Goal: Transaction & Acquisition: Purchase product/service

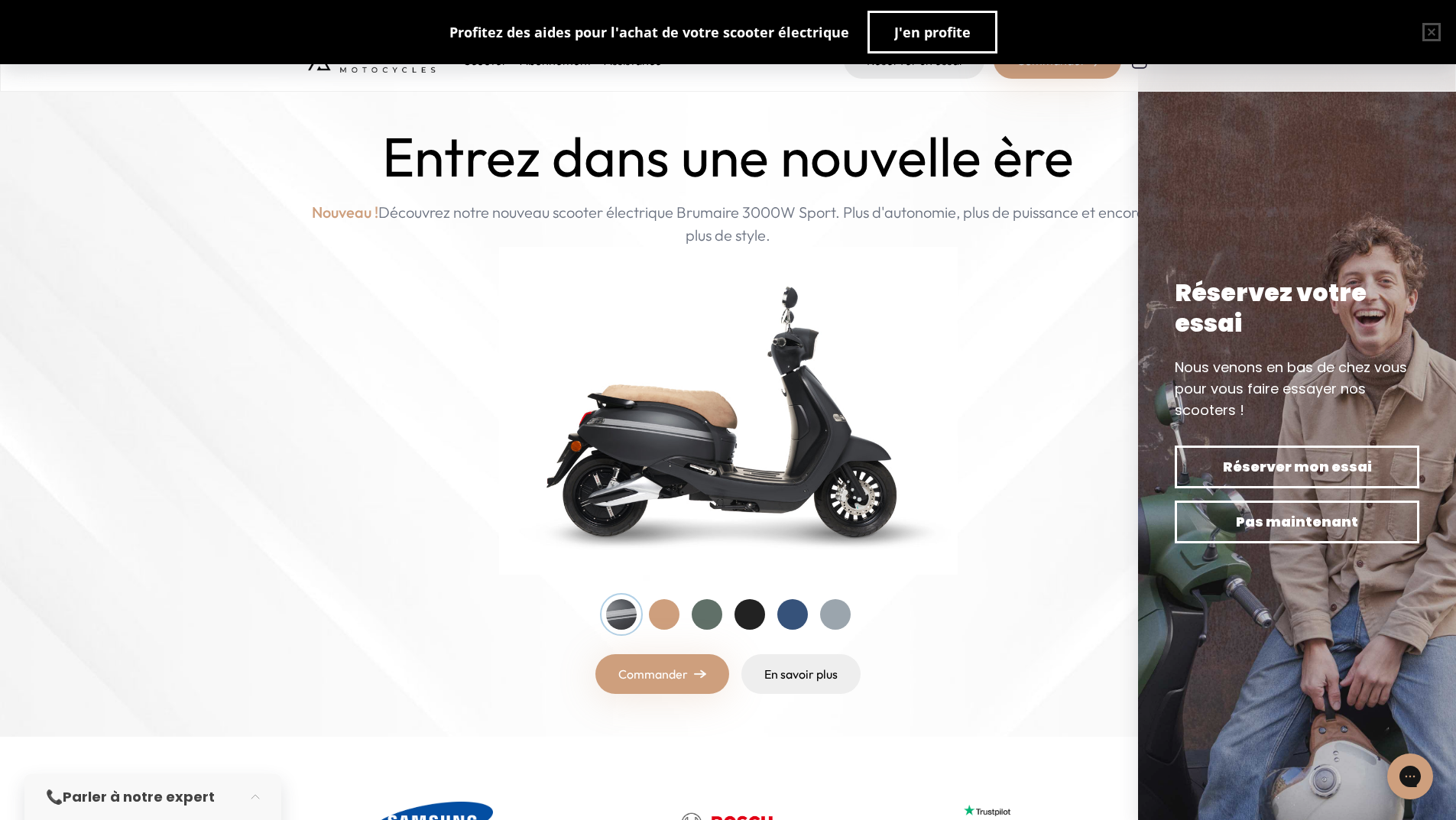
click at [664, 607] on div at bounding box center [664, 615] width 31 height 31
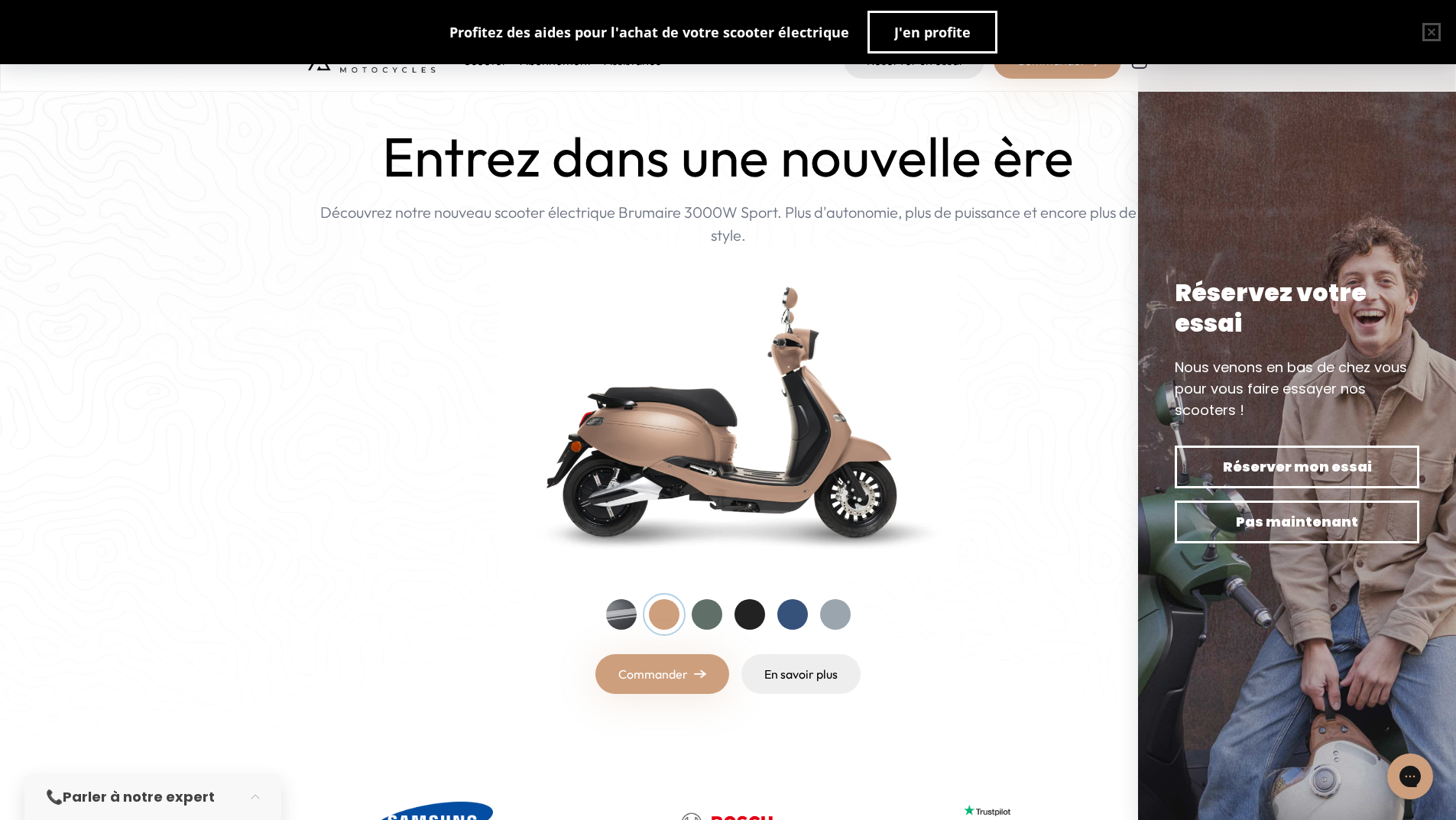
click at [716, 618] on div at bounding box center [707, 615] width 31 height 31
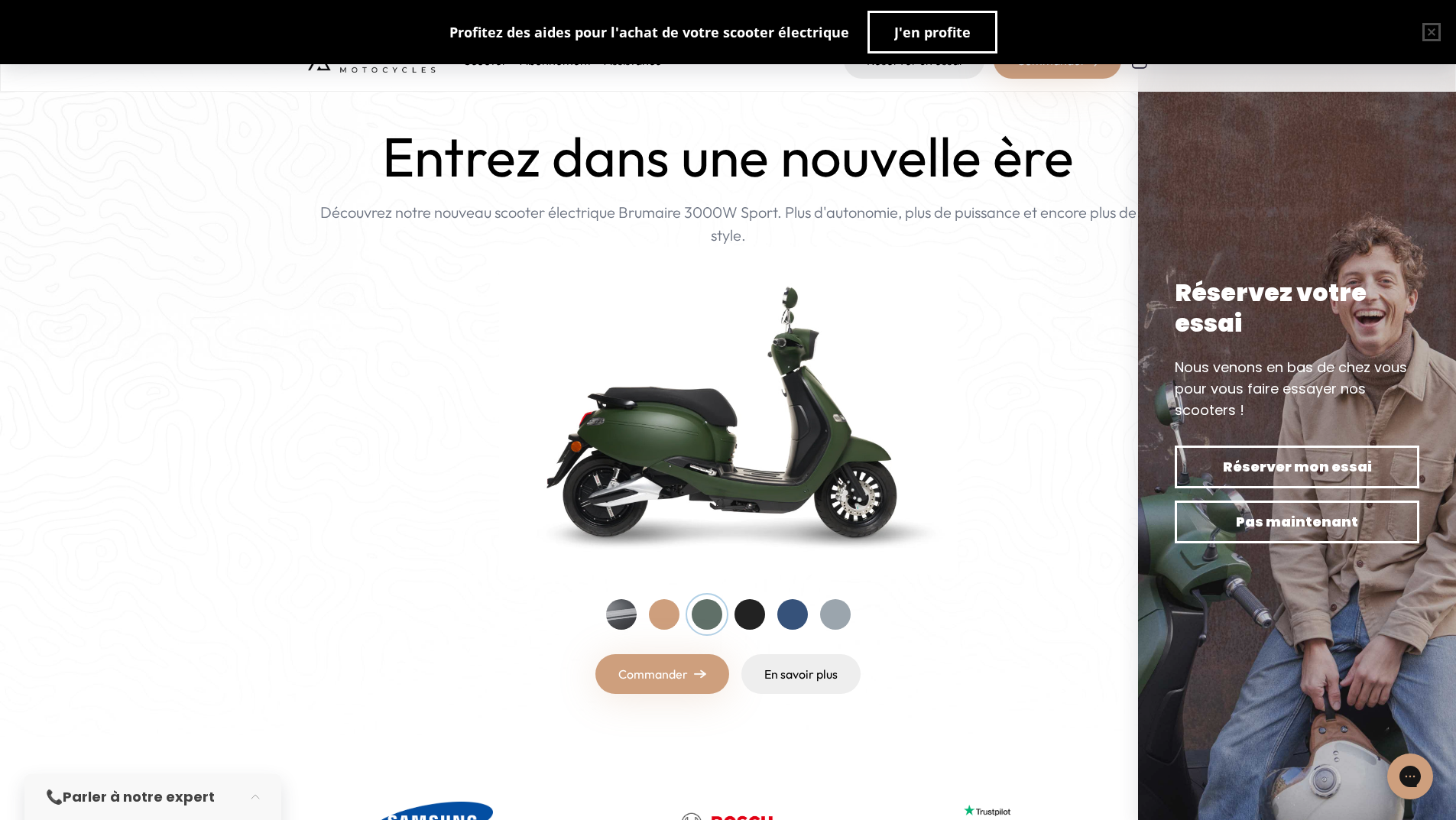
click at [749, 616] on div at bounding box center [749, 615] width 31 height 31
click at [627, 617] on div at bounding box center [621, 615] width 31 height 31
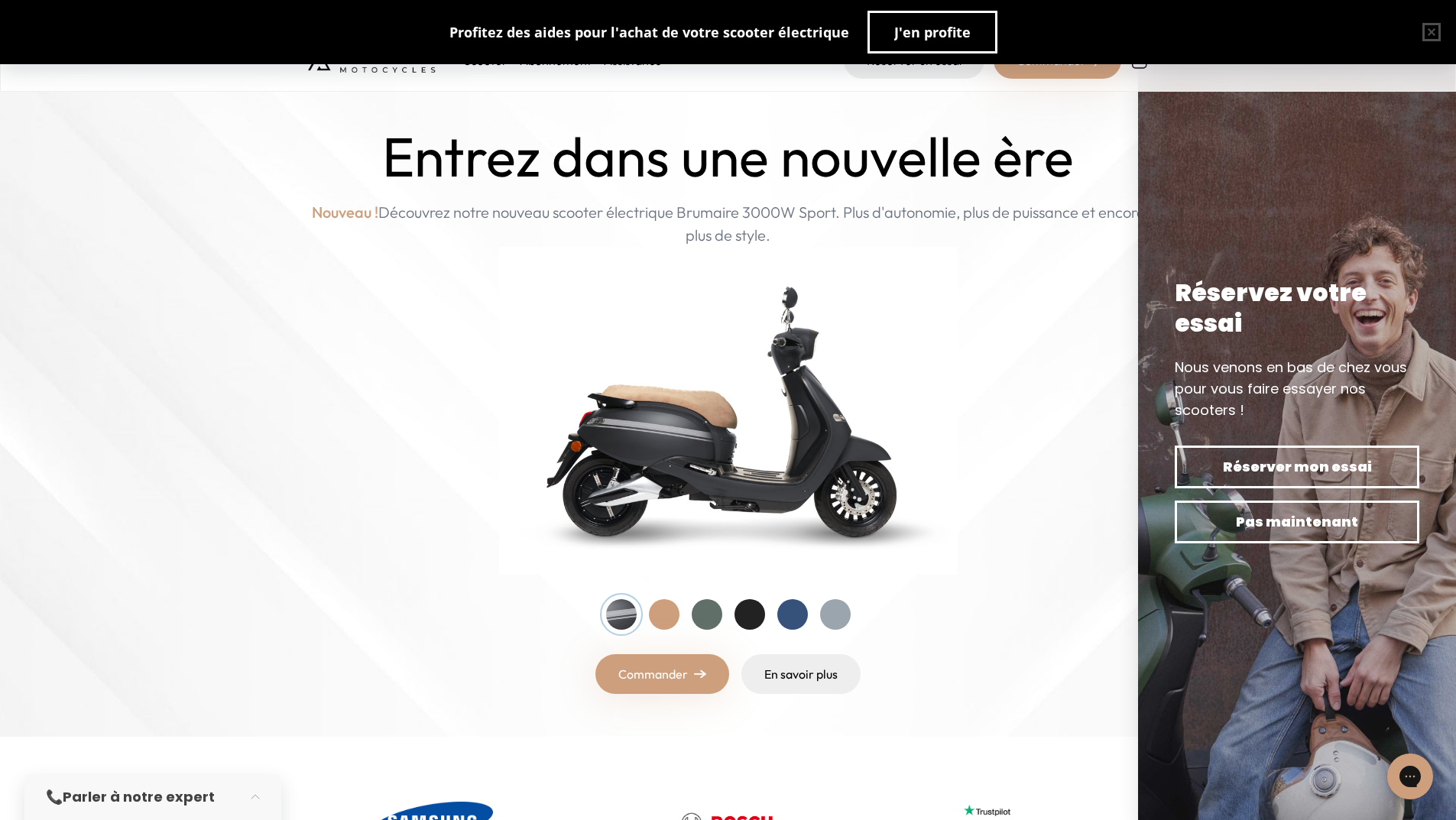
click at [791, 615] on div at bounding box center [792, 615] width 31 height 31
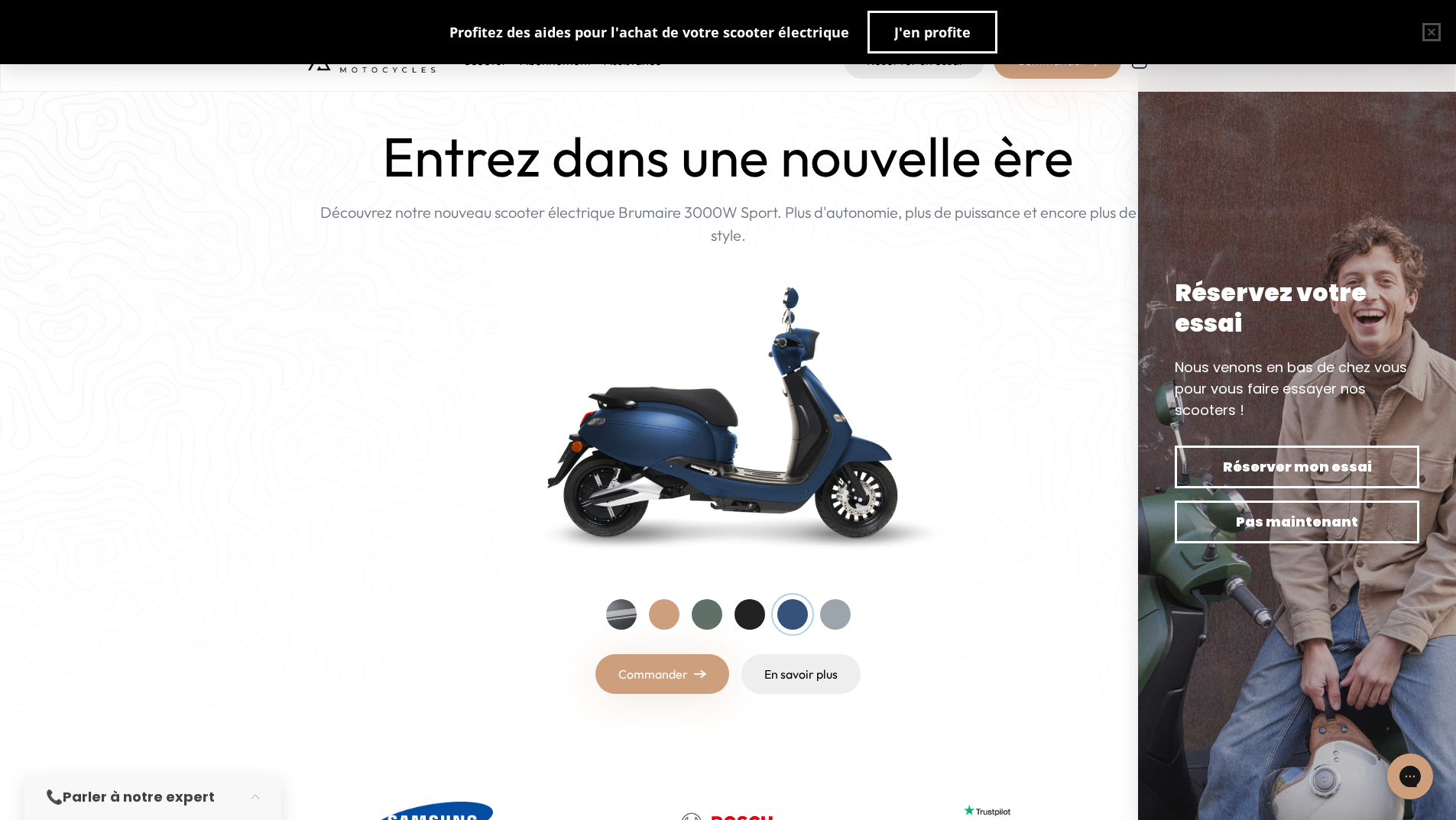
click at [835, 615] on div at bounding box center [835, 615] width 31 height 31
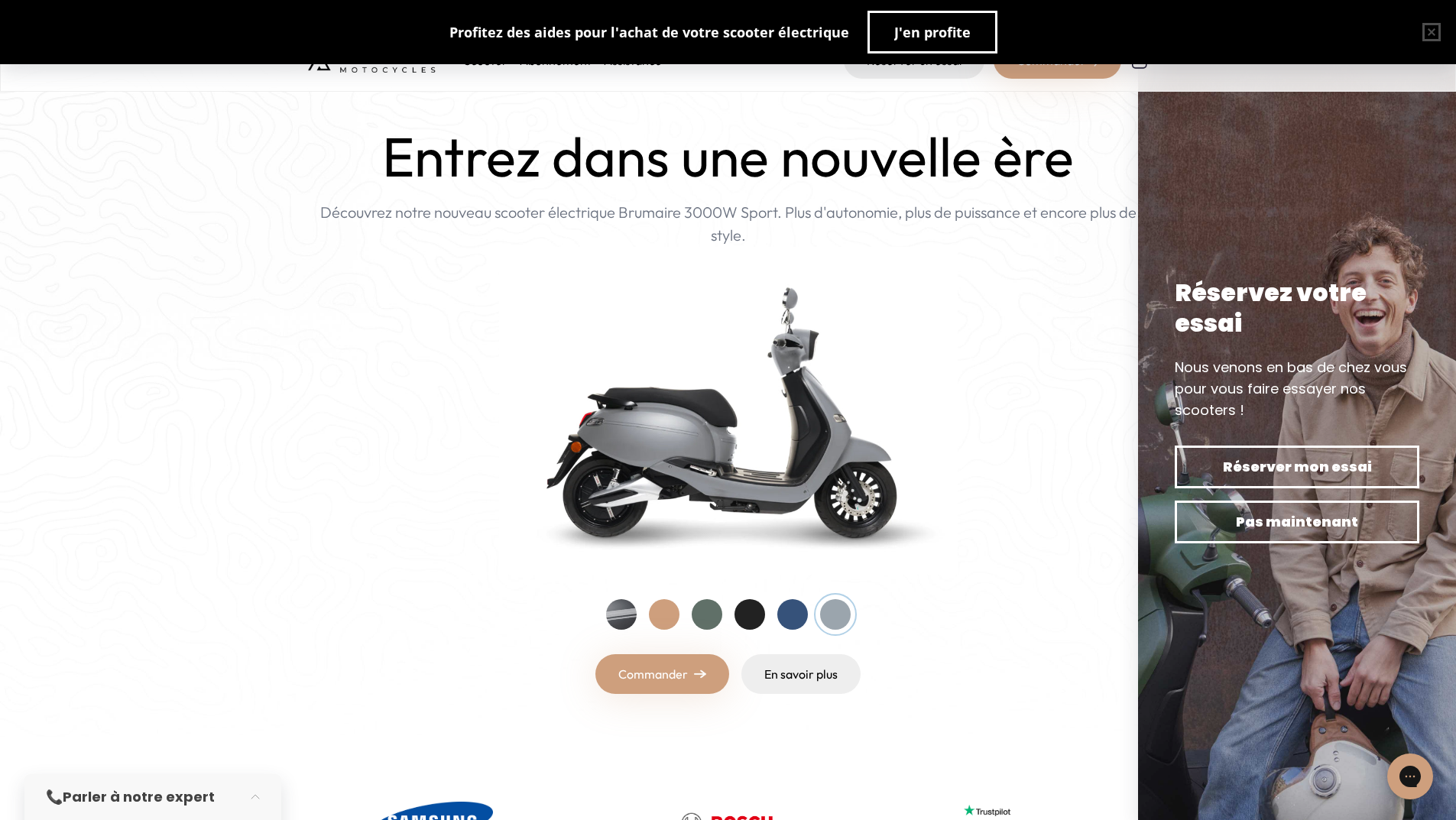
click at [653, 678] on link "Commander" at bounding box center [662, 674] width 134 height 40
